Goal: Task Accomplishment & Management: Use online tool/utility

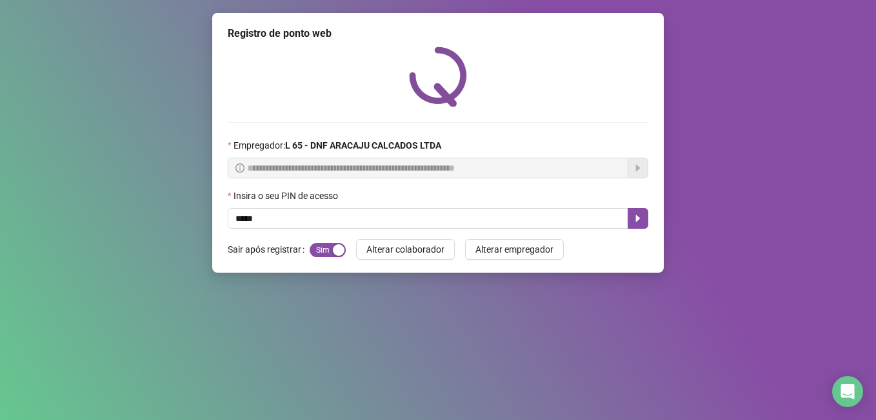
type input "*****"
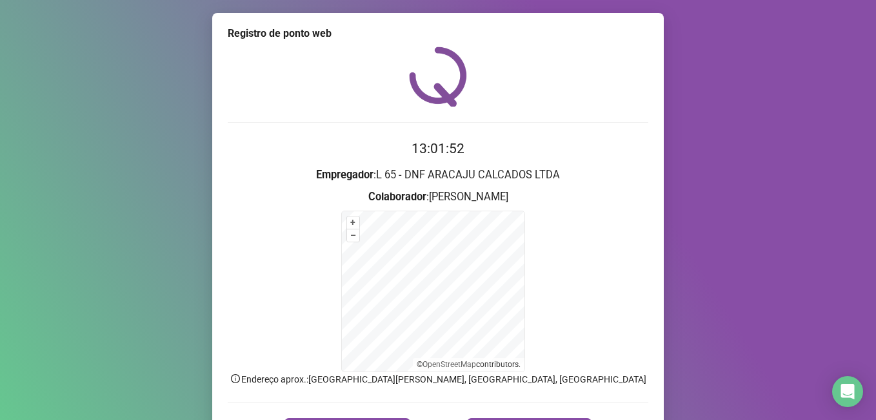
scroll to position [81, 0]
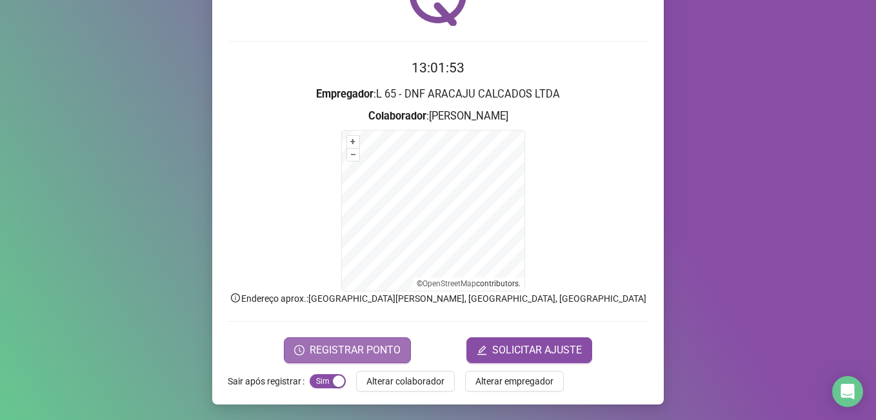
click at [354, 347] on span "REGISTRAR PONTO" at bounding box center [355, 349] width 91 height 15
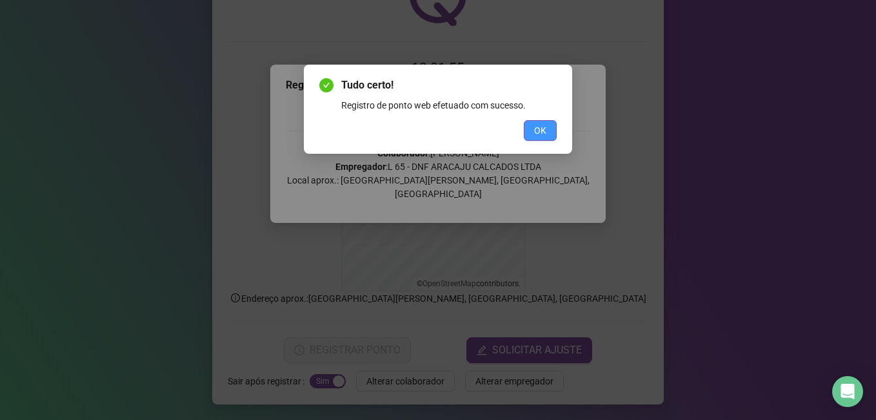
click at [532, 136] on button "OK" at bounding box center [540, 130] width 33 height 21
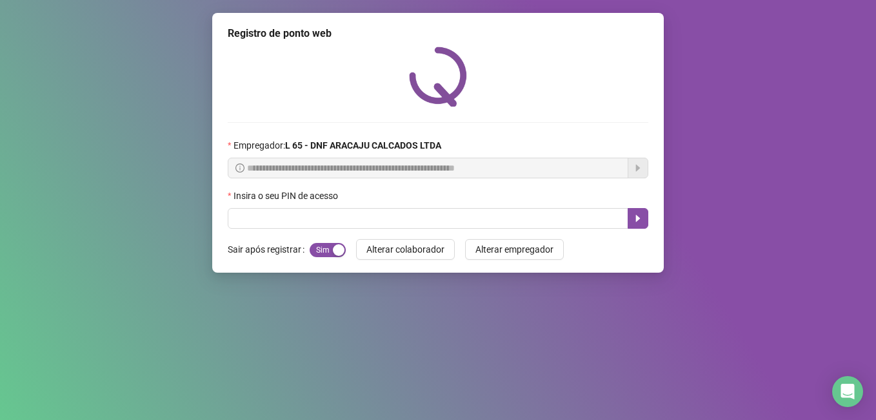
scroll to position [0, 0]
click at [280, 221] on input "text" at bounding box center [428, 218] width 401 height 21
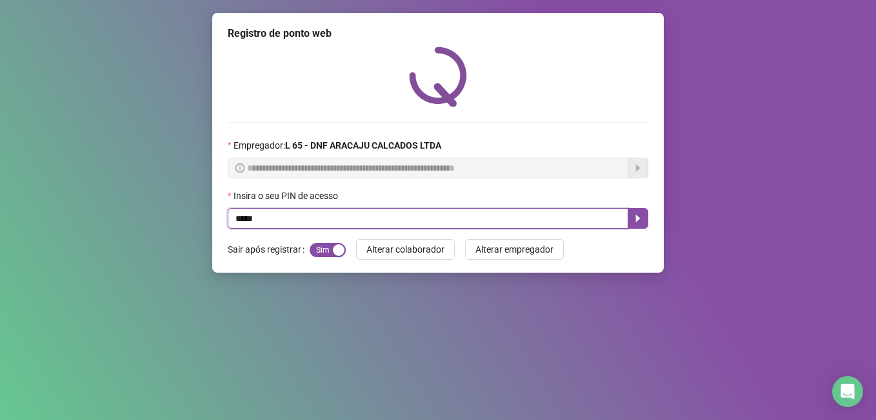
type input "*****"
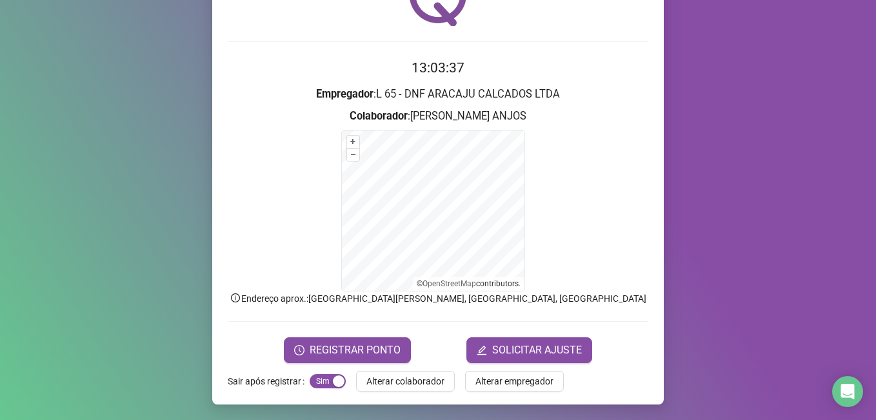
scroll to position [16, 0]
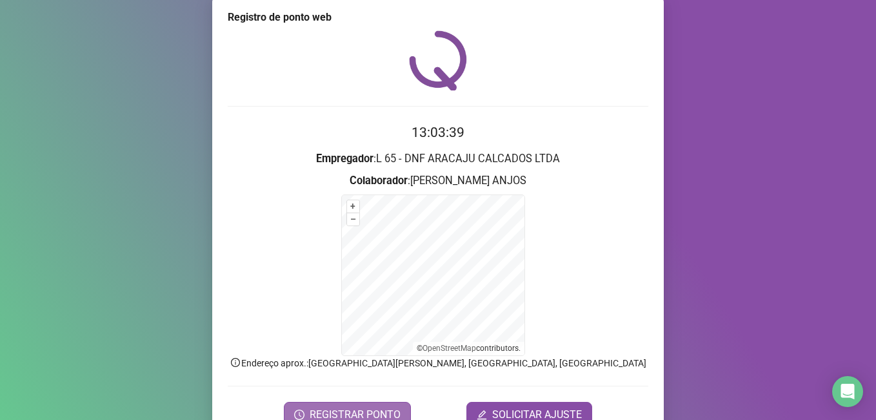
click at [347, 408] on span "REGISTRAR PONTO" at bounding box center [355, 414] width 91 height 15
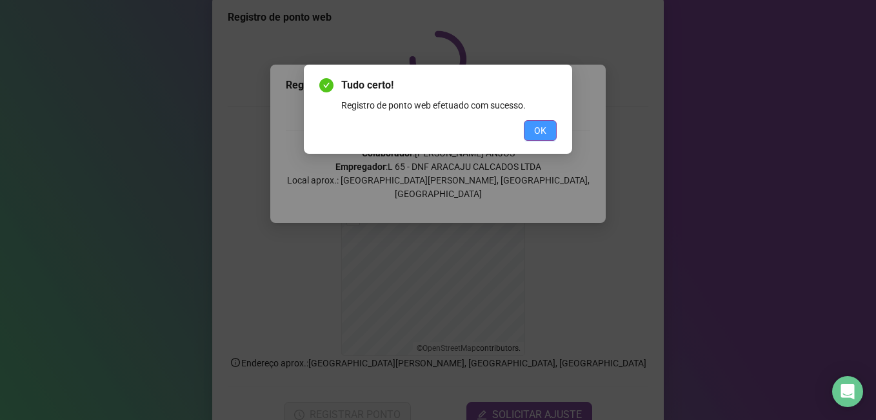
click at [541, 131] on span "OK" at bounding box center [540, 130] width 12 height 14
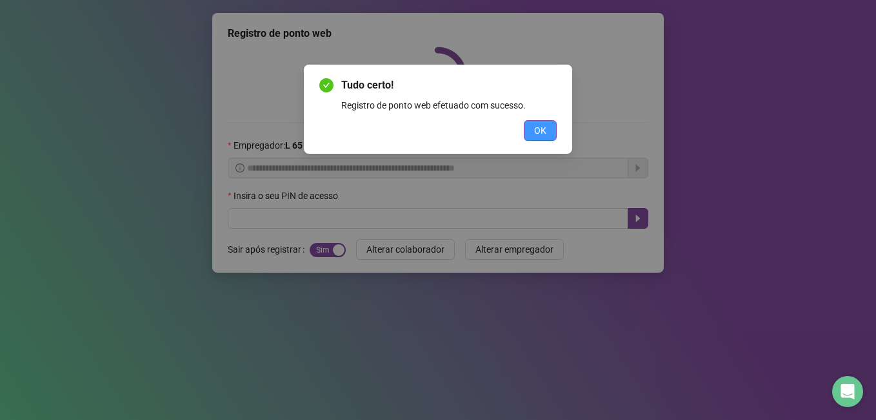
scroll to position [0, 0]
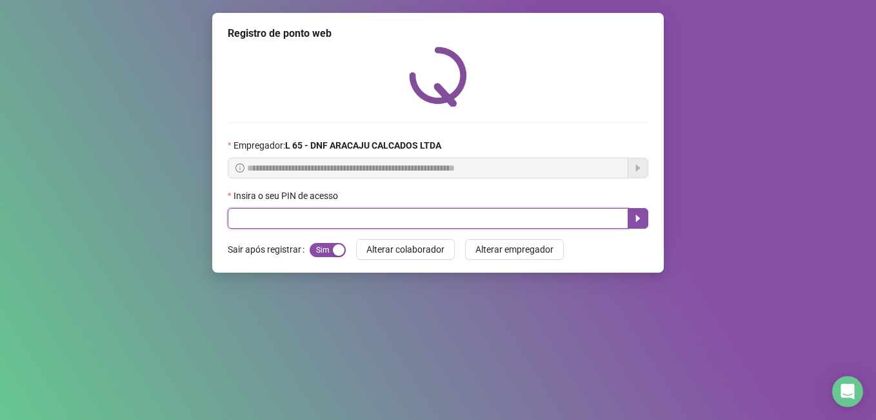
click at [410, 218] on input "text" at bounding box center [428, 218] width 401 height 21
type input "*****"
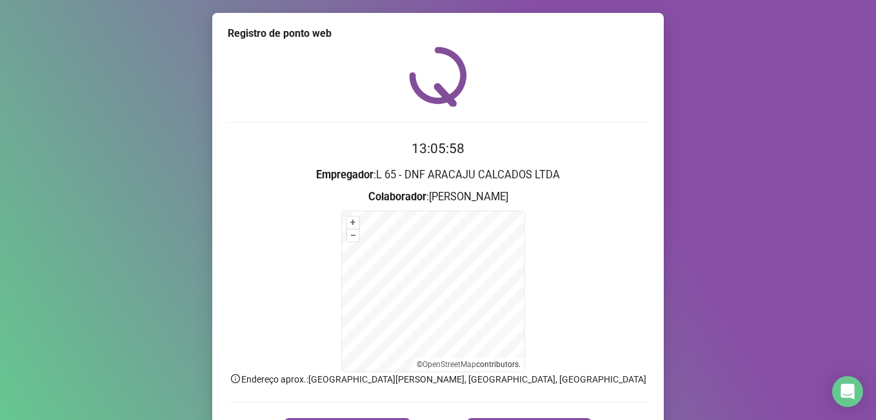
scroll to position [81, 0]
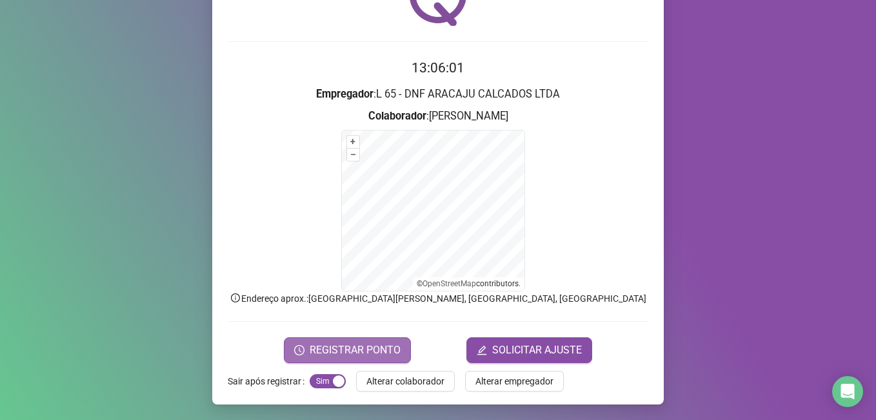
click at [334, 351] on span "REGISTRAR PONTO" at bounding box center [355, 349] width 91 height 15
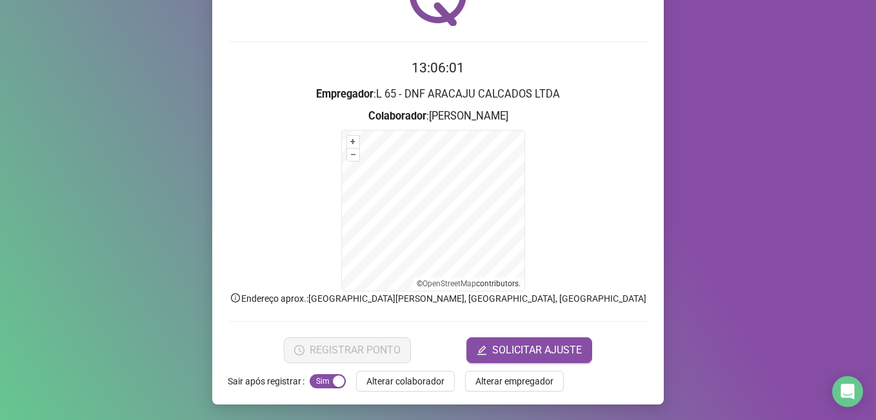
click at [334, 351] on body "Página inicial Registrar ponto Espelho de ponto Meus registros Minhas solicitaç…" at bounding box center [438, 210] width 876 height 420
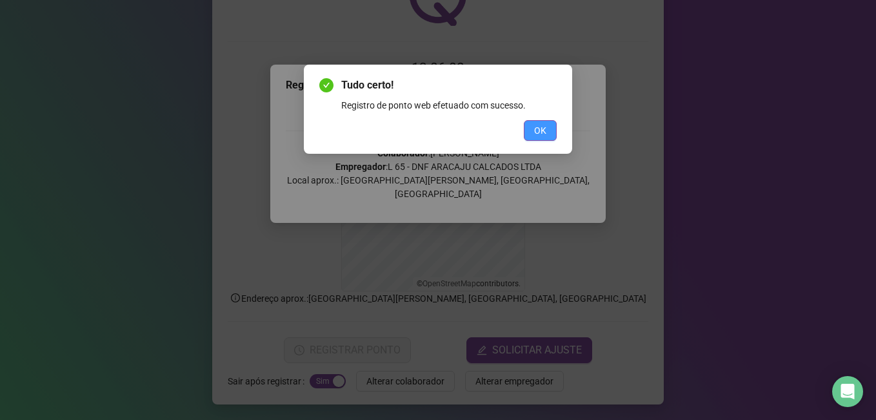
click at [527, 130] on button "OK" at bounding box center [540, 130] width 33 height 21
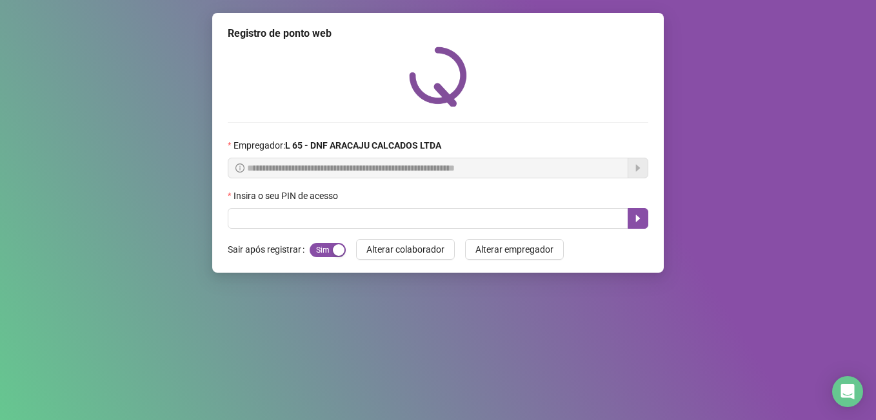
click at [266, 241] on label "Sair após registrar" at bounding box center [269, 249] width 82 height 21
click at [255, 220] on input "text" at bounding box center [428, 218] width 401 height 21
click at [256, 220] on input "text" at bounding box center [428, 218] width 401 height 21
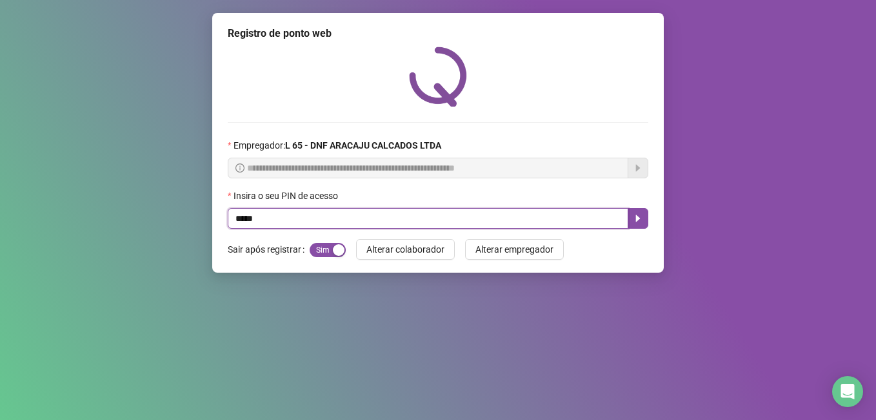
type input "*****"
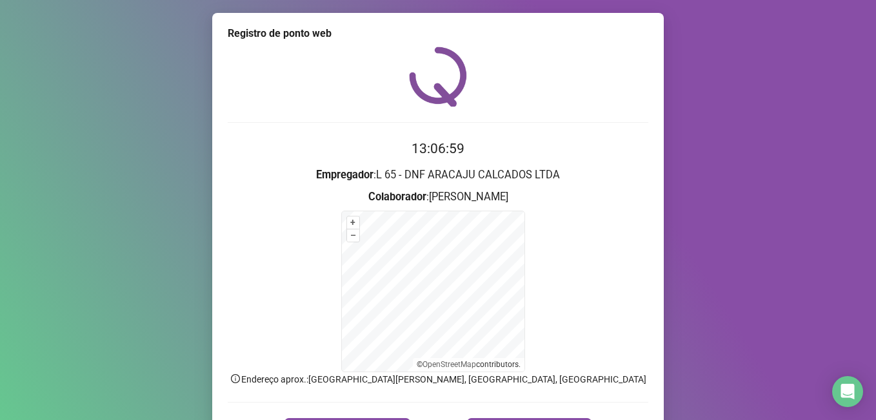
scroll to position [81, 0]
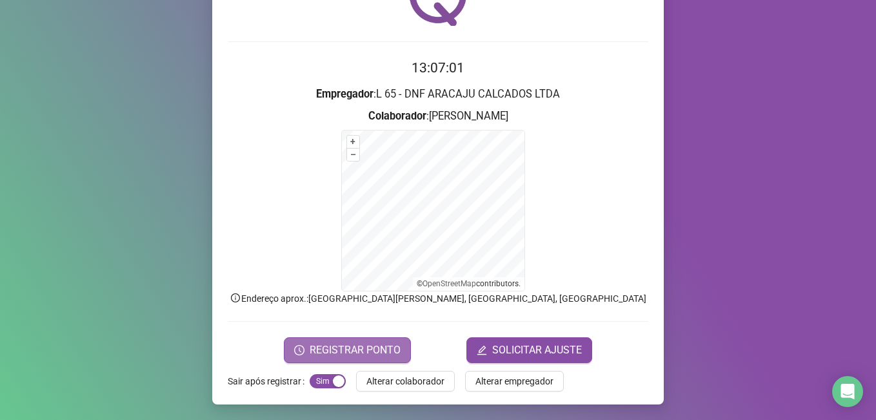
click at [339, 360] on button "REGISTRAR PONTO" at bounding box center [347, 350] width 127 height 26
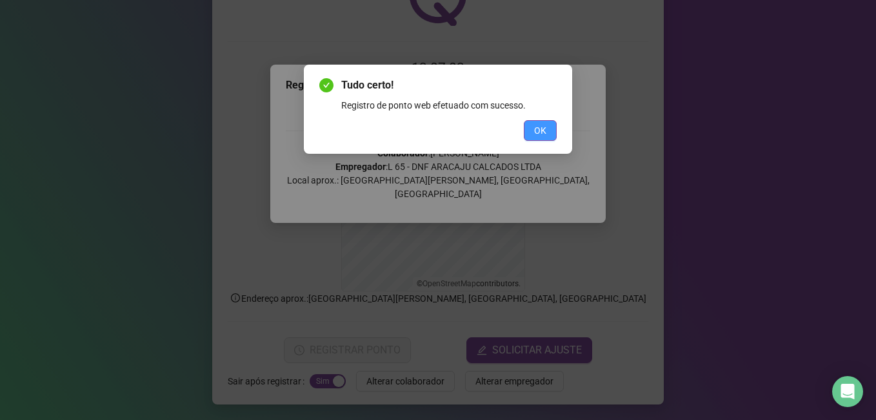
click at [533, 128] on button "OK" at bounding box center [540, 130] width 33 height 21
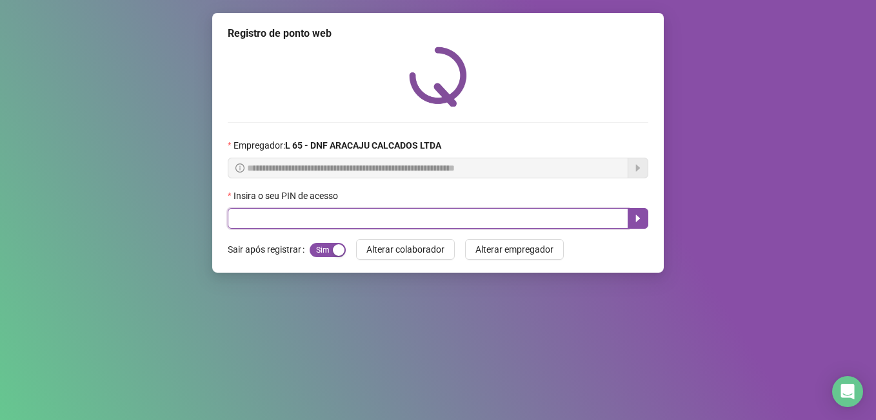
click at [464, 224] on input "text" at bounding box center [428, 218] width 401 height 21
